Goal: Entertainment & Leisure: Consume media (video, audio)

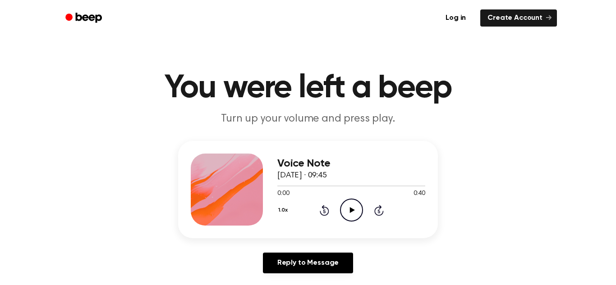
click at [353, 211] on icon at bounding box center [351, 210] width 5 height 6
click at [353, 211] on icon at bounding box center [351, 210] width 4 height 6
click at [353, 211] on icon at bounding box center [351, 210] width 5 height 6
click at [353, 211] on icon at bounding box center [351, 210] width 4 height 6
click at [353, 211] on icon at bounding box center [351, 210] width 5 height 6
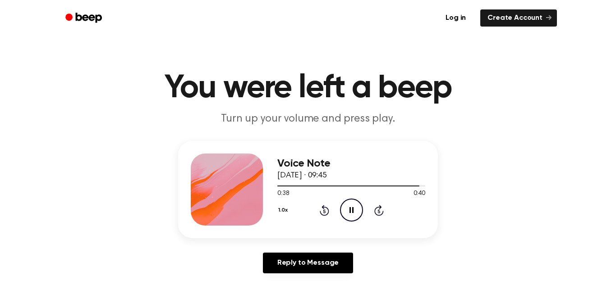
click at [353, 211] on icon at bounding box center [351, 210] width 4 height 6
click at [351, 187] on div at bounding box center [351, 185] width 148 height 7
click at [351, 202] on icon "Play Audio" at bounding box center [351, 210] width 23 height 23
click at [340, 207] on circle at bounding box center [351, 210] width 22 height 22
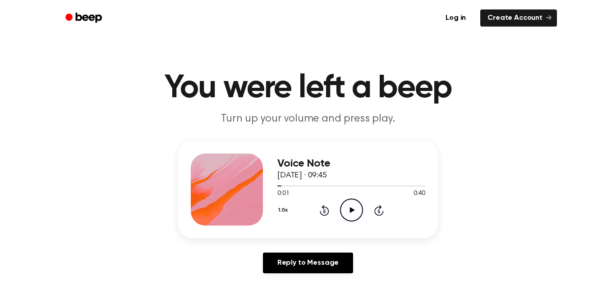
click at [351, 208] on icon "Play Audio" at bounding box center [351, 210] width 23 height 23
click at [327, 184] on div at bounding box center [351, 185] width 148 height 7
click at [352, 212] on icon at bounding box center [351, 210] width 5 height 6
click at [302, 186] on div at bounding box center [309, 186] width 65 height 1
click at [347, 203] on icon "Pause Audio" at bounding box center [351, 210] width 23 height 23
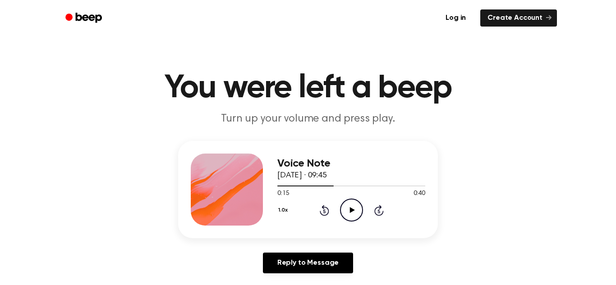
click at [351, 202] on icon "Play Audio" at bounding box center [351, 210] width 23 height 23
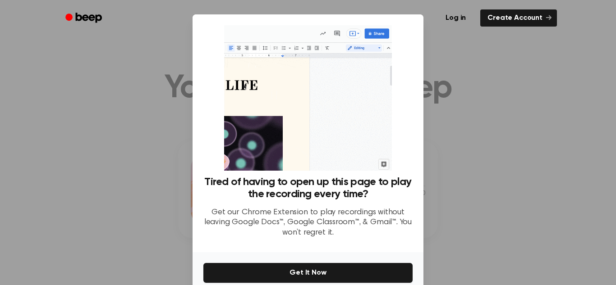
scroll to position [43, 0]
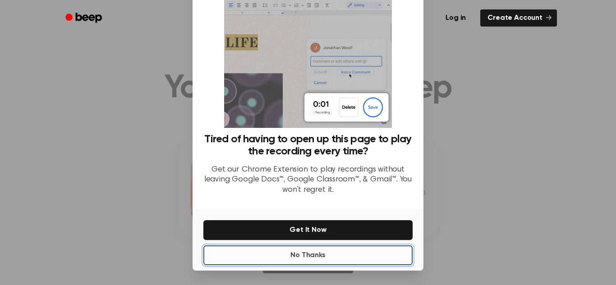
click at [303, 260] on button "No Thanks" at bounding box center [307, 256] width 209 height 20
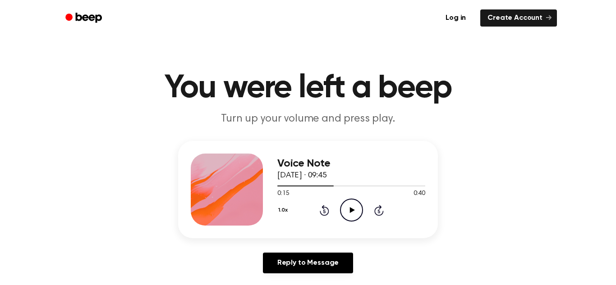
click at [349, 205] on icon "Play Audio" at bounding box center [351, 210] width 23 height 23
click at [349, 205] on icon "Pause Audio" at bounding box center [351, 210] width 23 height 23
click at [344, 212] on icon "Play Audio" at bounding box center [351, 210] width 23 height 23
click at [344, 212] on icon "Pause Audio" at bounding box center [351, 210] width 23 height 23
click at [350, 211] on icon at bounding box center [351, 210] width 5 height 6
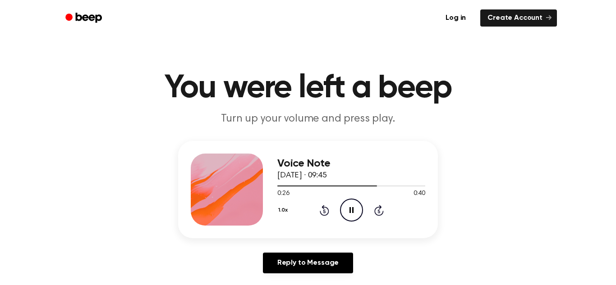
click at [350, 211] on icon at bounding box center [351, 210] width 4 height 6
click at [344, 214] on icon "Play Audio" at bounding box center [351, 210] width 23 height 23
click at [349, 212] on icon "Play Audio" at bounding box center [351, 210] width 23 height 23
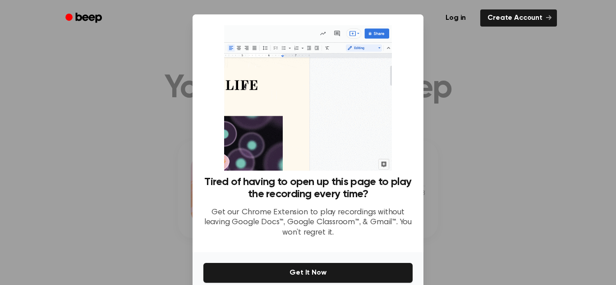
scroll to position [43, 0]
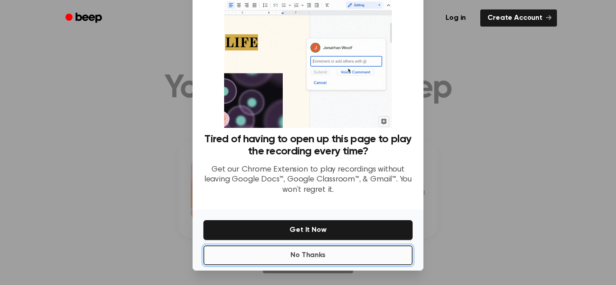
click at [302, 251] on button "No Thanks" at bounding box center [307, 256] width 209 height 20
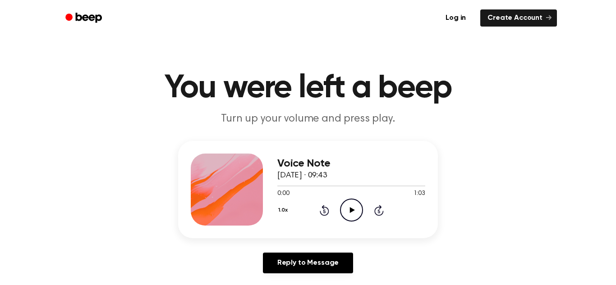
click at [348, 213] on icon "Play Audio" at bounding box center [351, 210] width 23 height 23
click at [348, 213] on icon "Pause Audio" at bounding box center [351, 210] width 23 height 23
click at [348, 213] on icon "Play Audio" at bounding box center [351, 210] width 23 height 23
click at [354, 211] on icon "Play Audio" at bounding box center [351, 210] width 23 height 23
click at [354, 211] on icon "Pause Audio" at bounding box center [351, 210] width 23 height 23
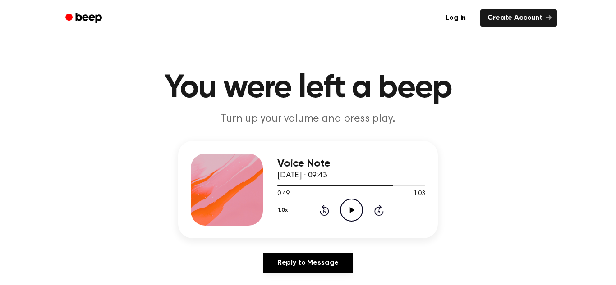
click at [348, 208] on icon "Play Audio" at bounding box center [351, 210] width 23 height 23
click at [389, 190] on div "1:03 1:03" at bounding box center [351, 193] width 148 height 9
click at [388, 189] on div at bounding box center [351, 185] width 148 height 7
click at [354, 206] on icon "Play Audio" at bounding box center [351, 210] width 23 height 23
drag, startPoint x: 375, startPoint y: 187, endPoint x: 350, endPoint y: 209, distance: 33.5
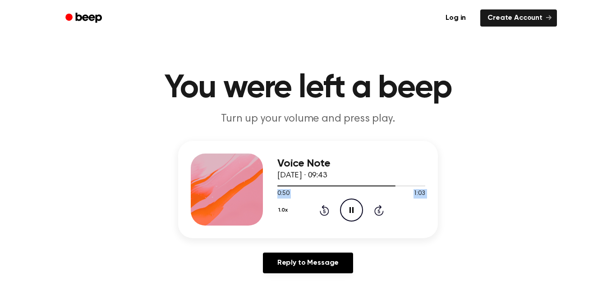
click at [350, 209] on div "Voice Note 6 June 2025 · 09:43 0:50 1:03 Your browser does not support the [obj…" at bounding box center [351, 190] width 148 height 72
click at [350, 207] on icon "Pause Audio" at bounding box center [351, 210] width 23 height 23
click at [336, 202] on div "1.0x Rewind 5 seconds Play Audio Skip 5 seconds" at bounding box center [351, 210] width 148 height 23
click at [345, 210] on icon "Play Audio" at bounding box center [351, 210] width 23 height 23
